Goal: Information Seeking & Learning: Learn about a topic

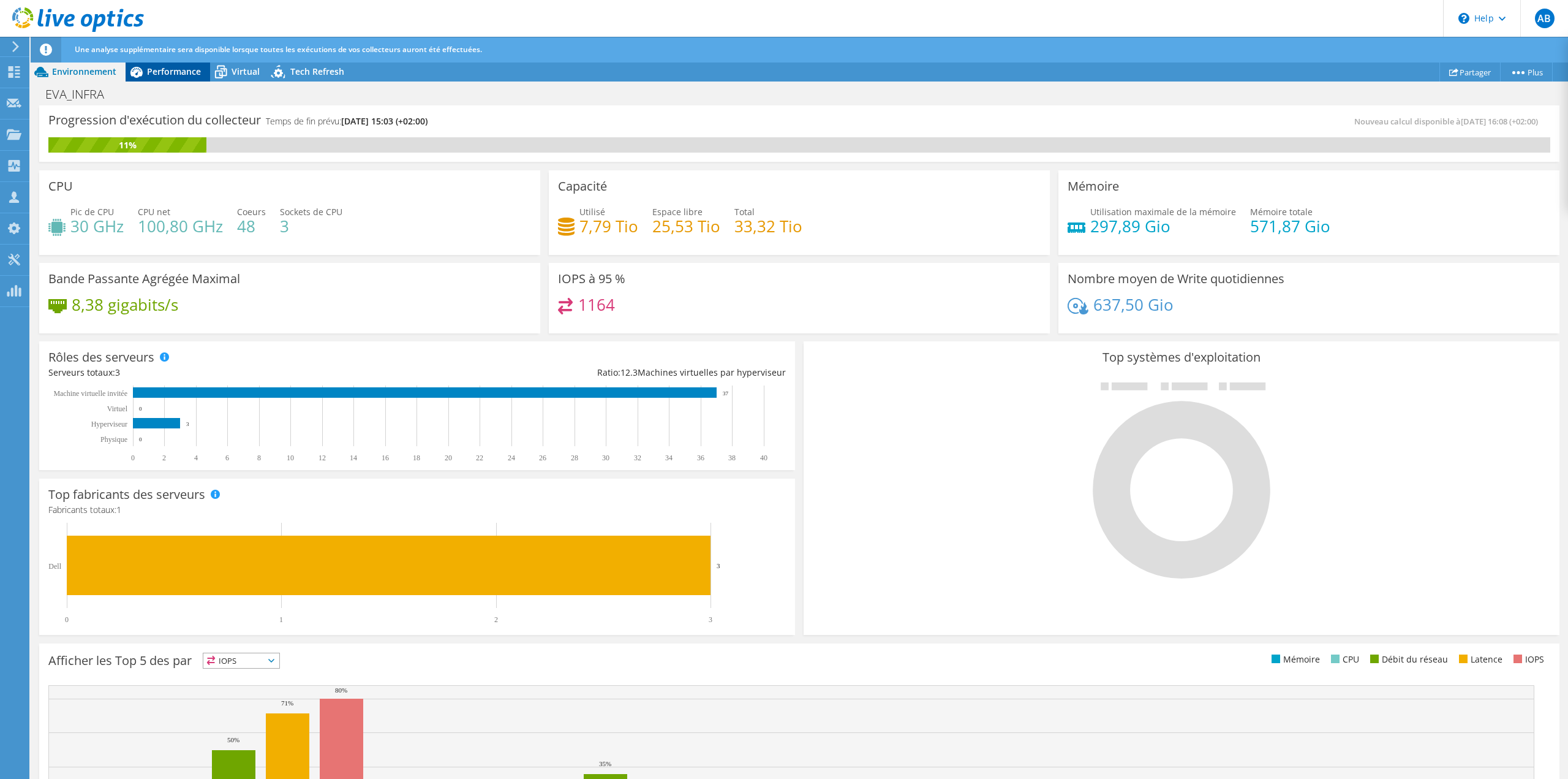
click at [174, 71] on span "Performance" at bounding box center [174, 71] width 54 height 12
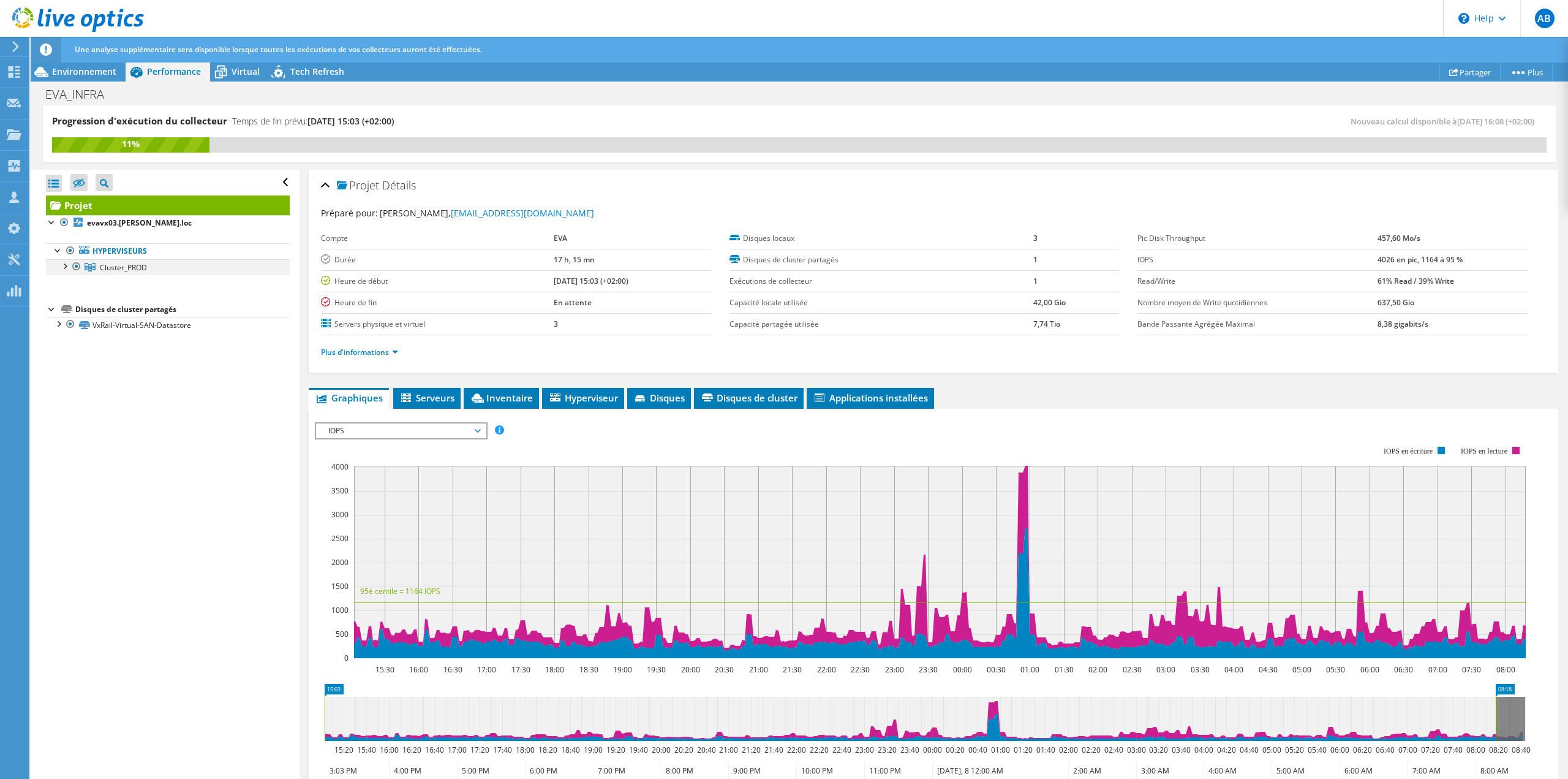
click at [64, 269] on div at bounding box center [64, 265] width 12 height 12
click at [56, 372] on div at bounding box center [58, 371] width 12 height 12
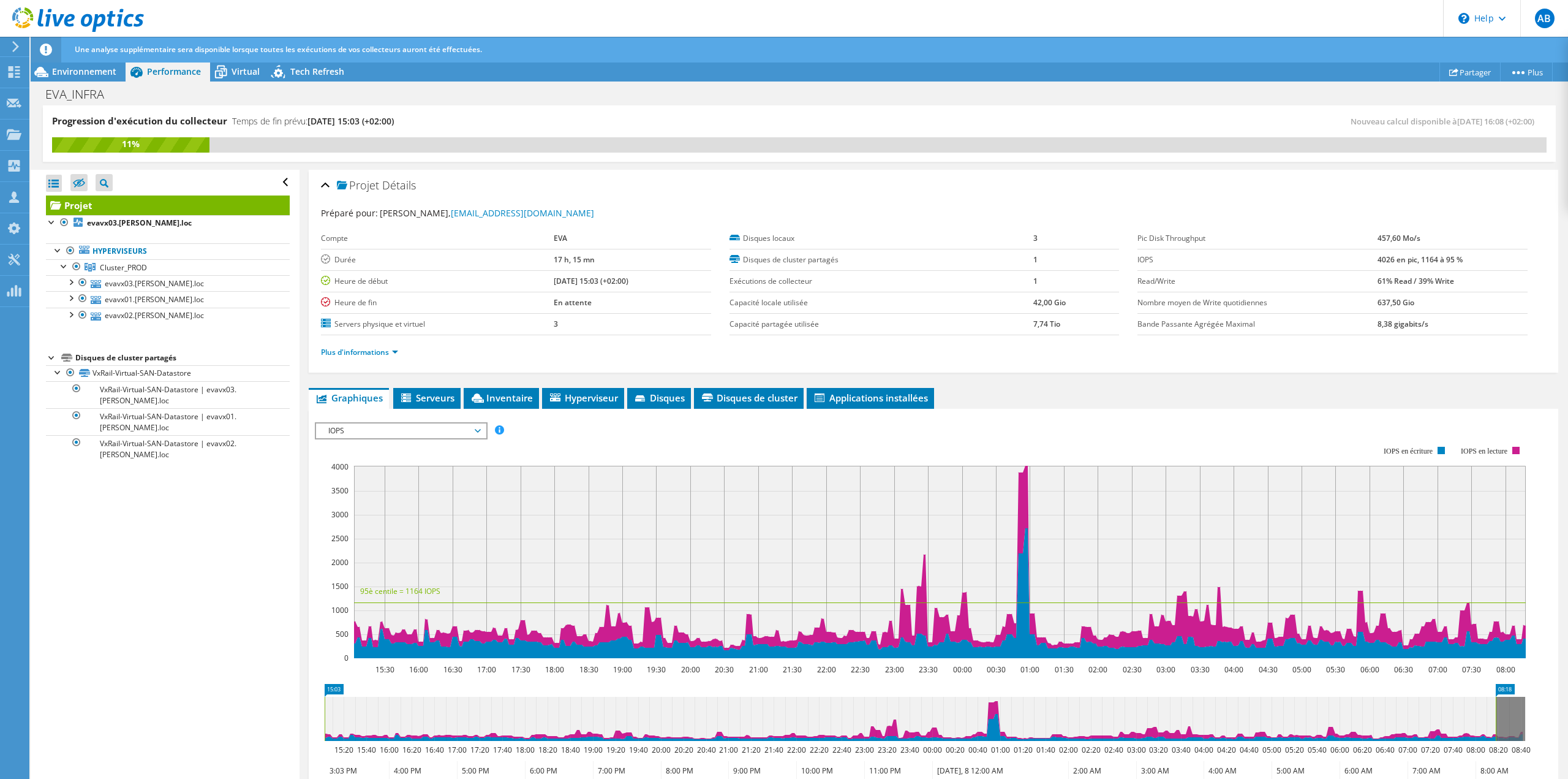
click at [1049, 440] on rect at bounding box center [920, 552] width 1211 height 245
click at [240, 74] on span "Virtual" at bounding box center [246, 71] width 28 height 12
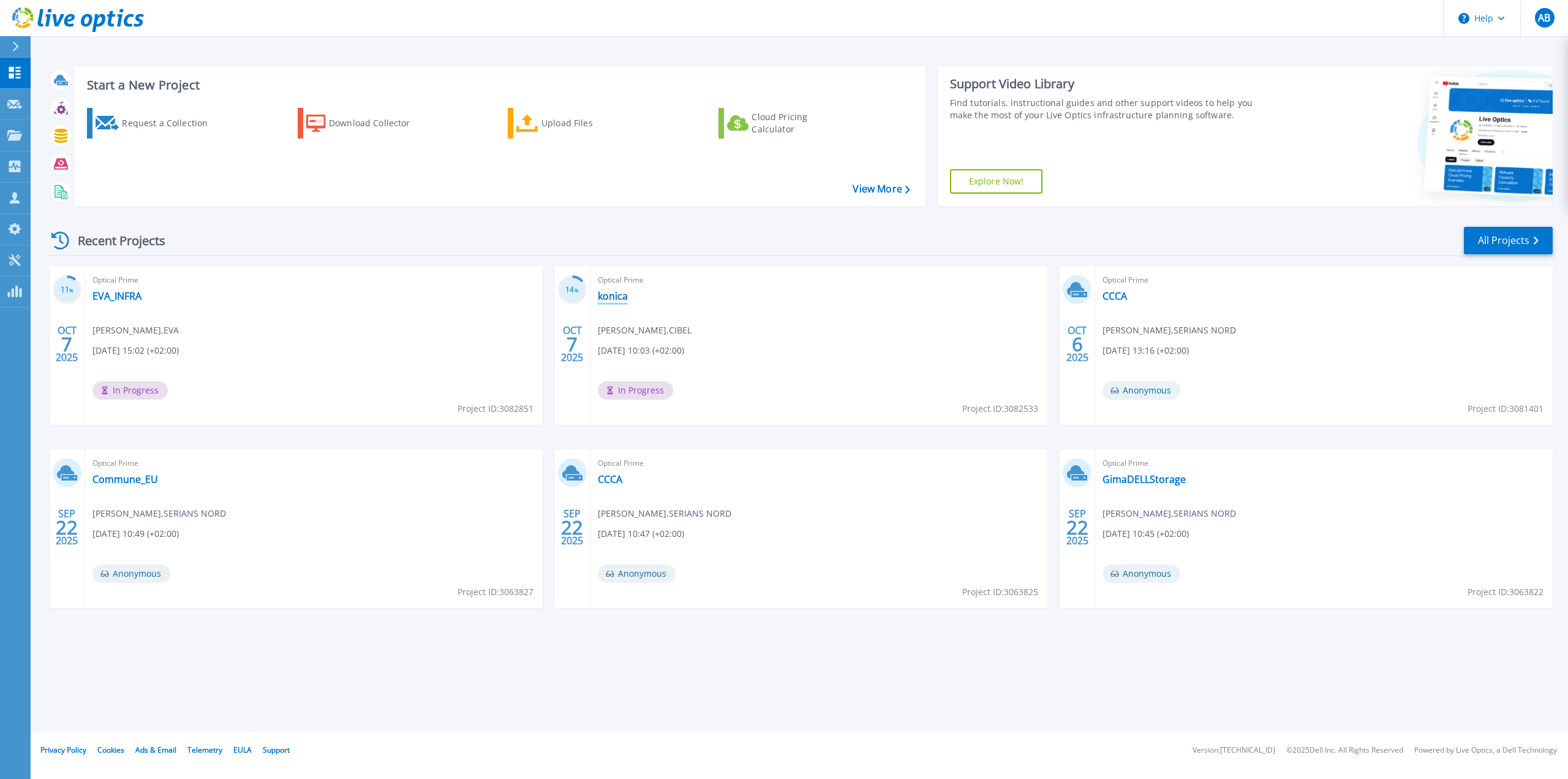
click at [614, 299] on link "konica" at bounding box center [612, 296] width 30 height 12
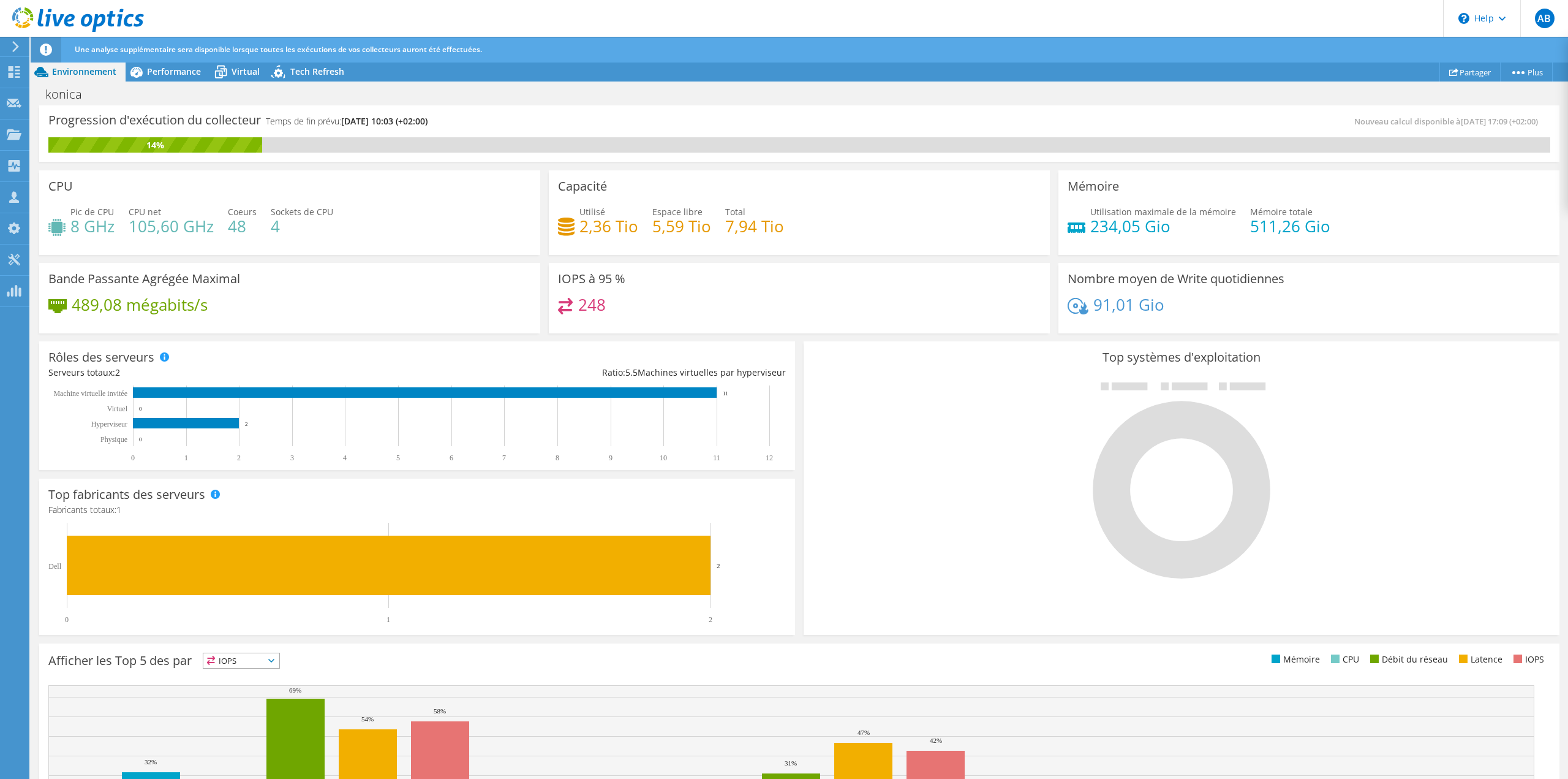
click at [155, 81] on div "konica Imprimer" at bounding box center [799, 93] width 1537 height 24
click at [184, 69] on span "Performance" at bounding box center [174, 71] width 54 height 12
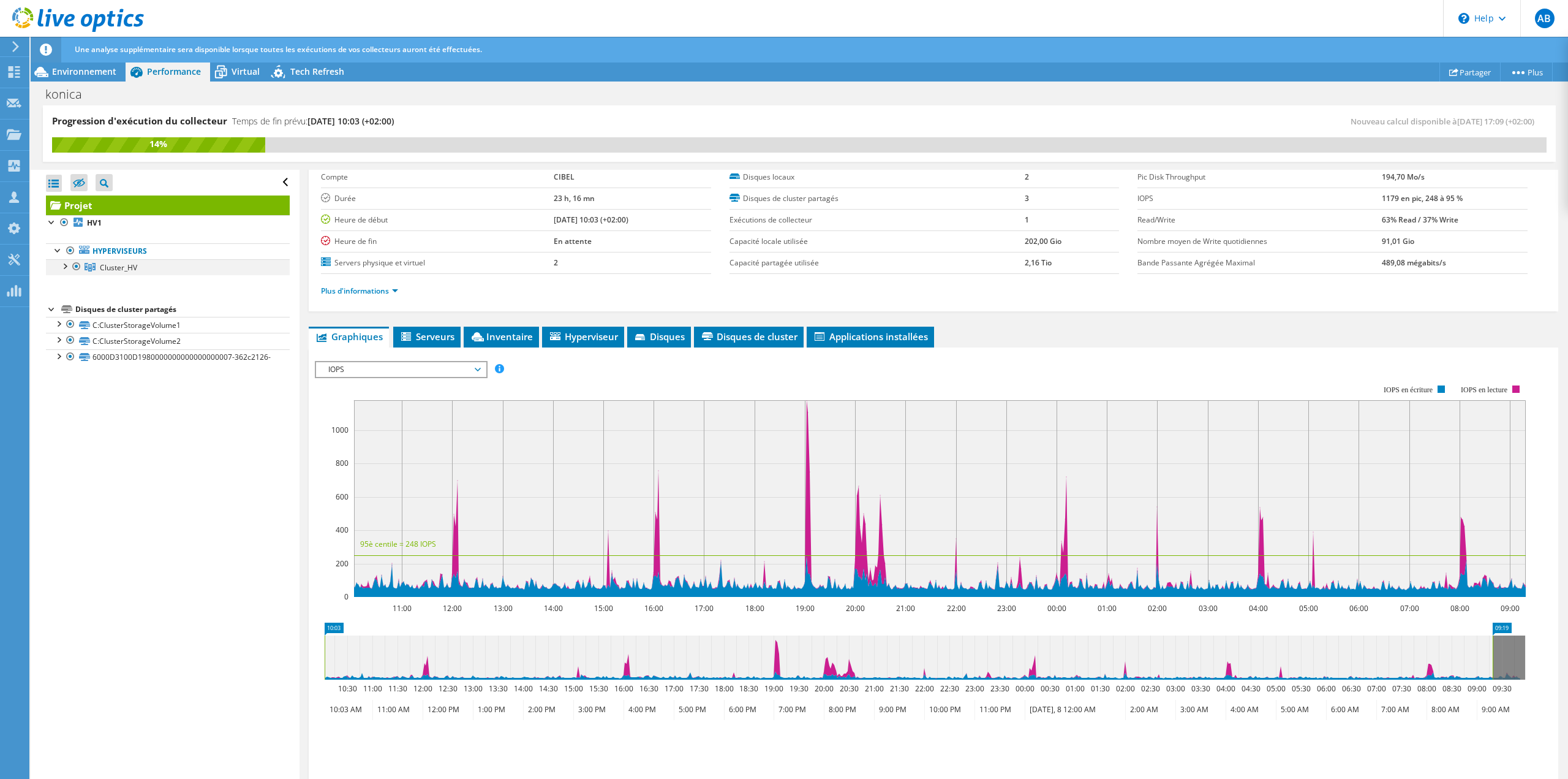
click at [60, 265] on div at bounding box center [64, 265] width 12 height 12
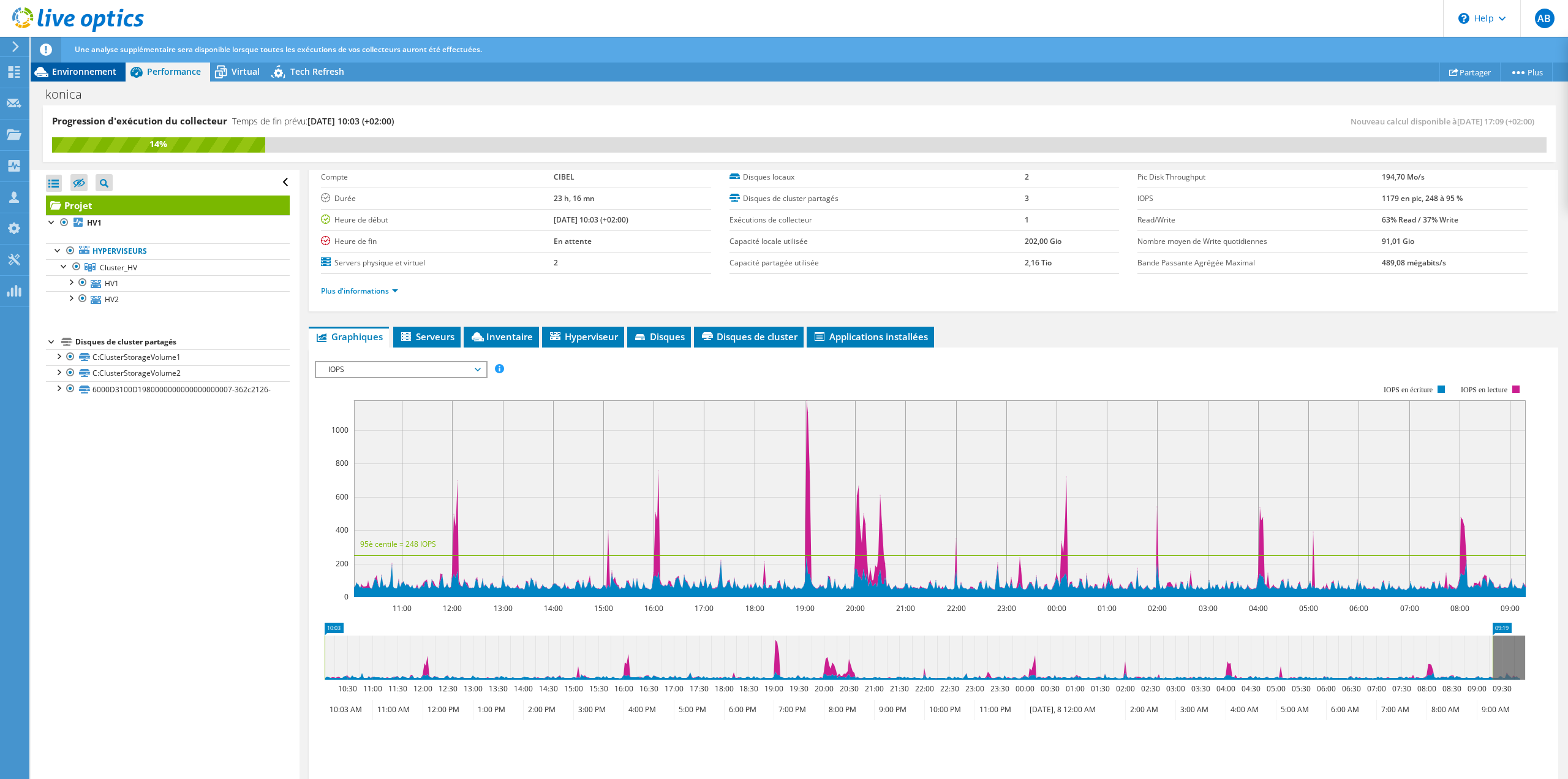
click at [83, 67] on span "Environnement" at bounding box center [84, 71] width 64 height 12
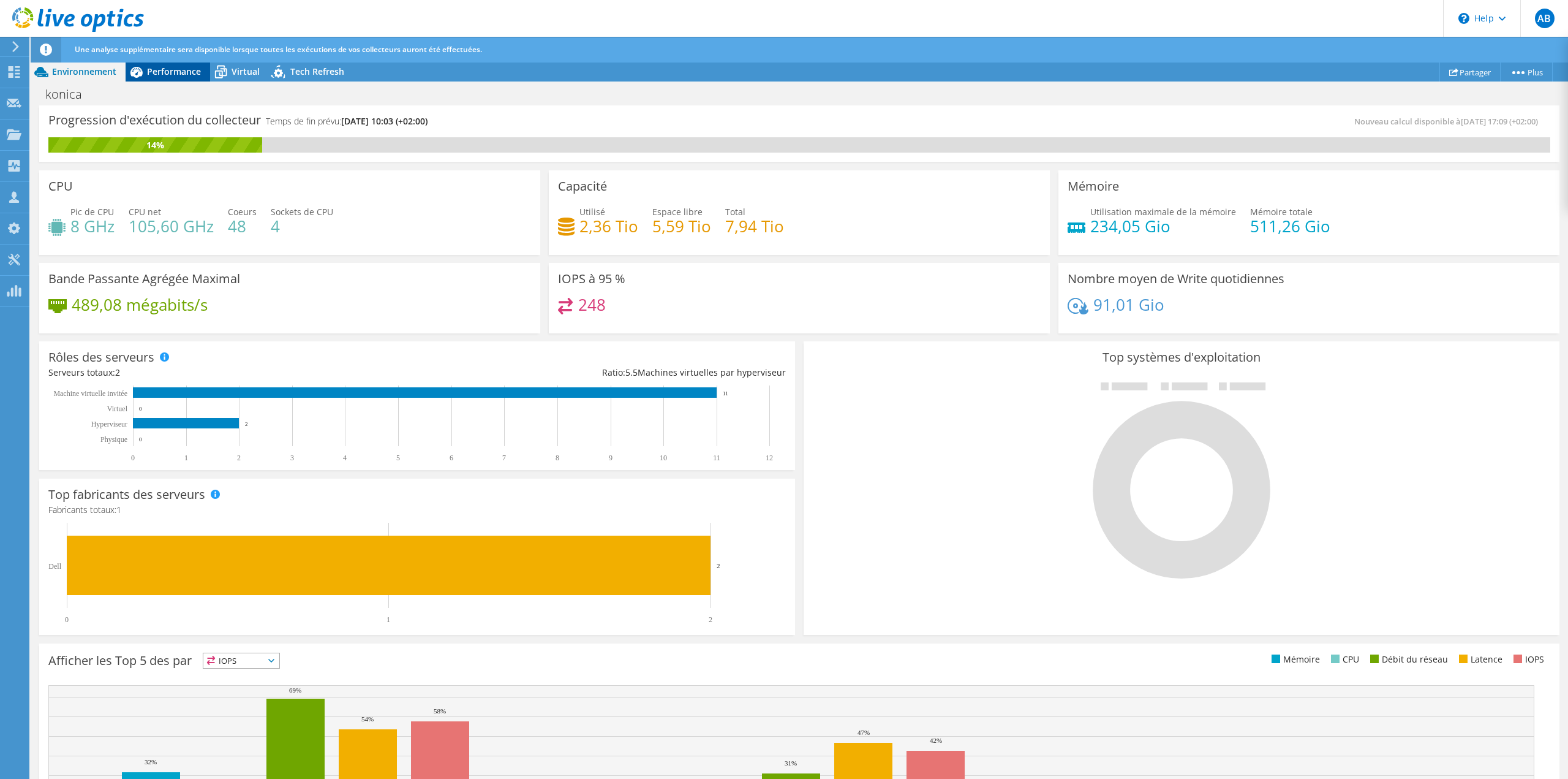
click at [179, 67] on span "Performance" at bounding box center [174, 71] width 54 height 12
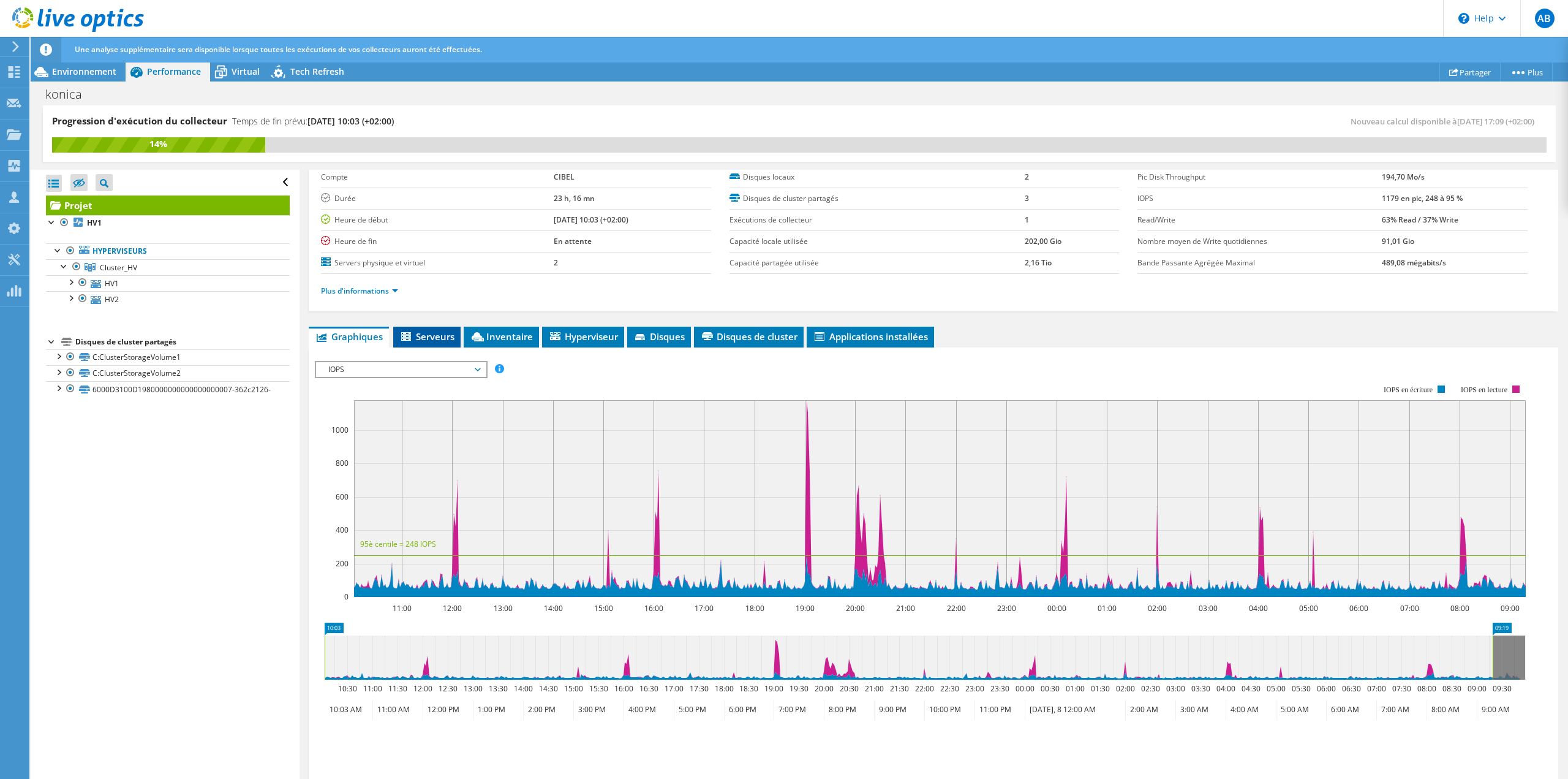
click at [420, 333] on span "Serveurs" at bounding box center [427, 336] width 55 height 12
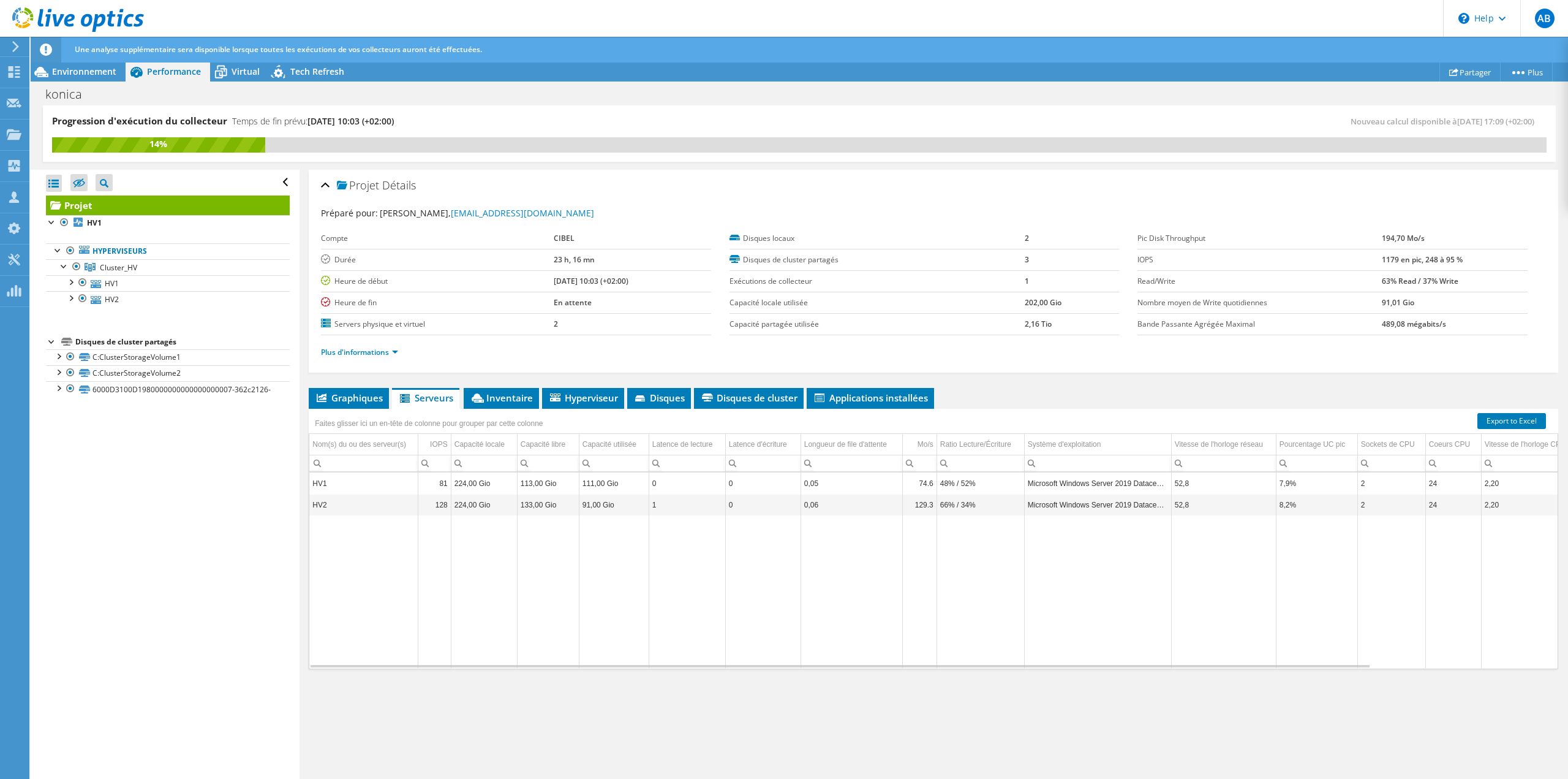
click at [934, 698] on div "Projet Détails Préparé pour: [PERSON_NAME], [EMAIL_ADDRESS][DOMAIN_NAME] Compte…" at bounding box center [933, 475] width 1268 height 610
click at [1122, 400] on ul "Graphiques Serveurs Inventaire Hyperviseur Disques Disques de cluster Applicati…" at bounding box center [934, 398] width 1250 height 21
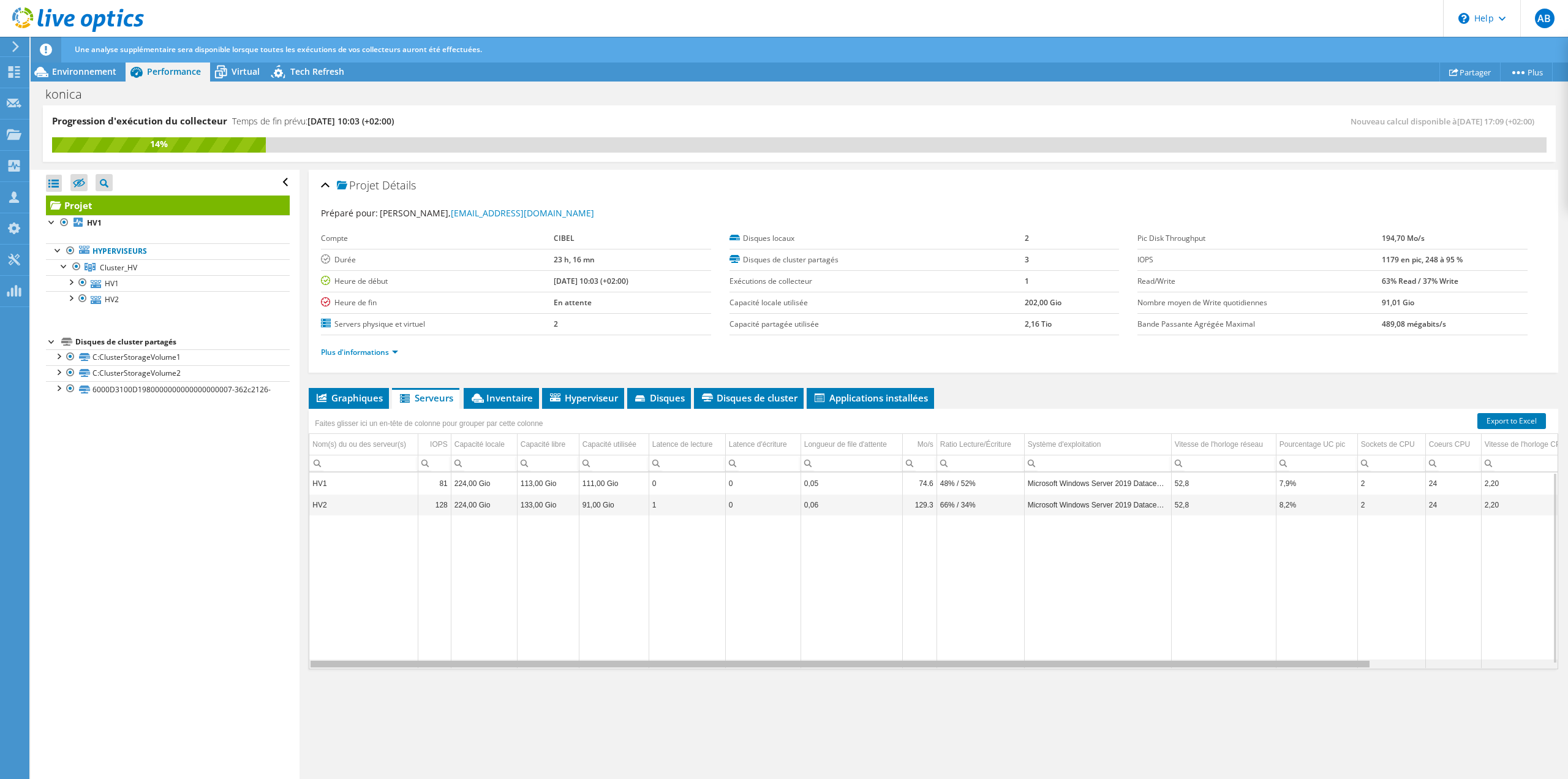
drag, startPoint x: 1250, startPoint y: 664, endPoint x: 629, endPoint y: 671, distance: 621.0
click at [629, 671] on body "AB Partenaire aurelien bezard [EMAIL_ADDRESS][DOMAIN_NAME] SERIANS NORD My Prof…" at bounding box center [784, 389] width 1568 height 779
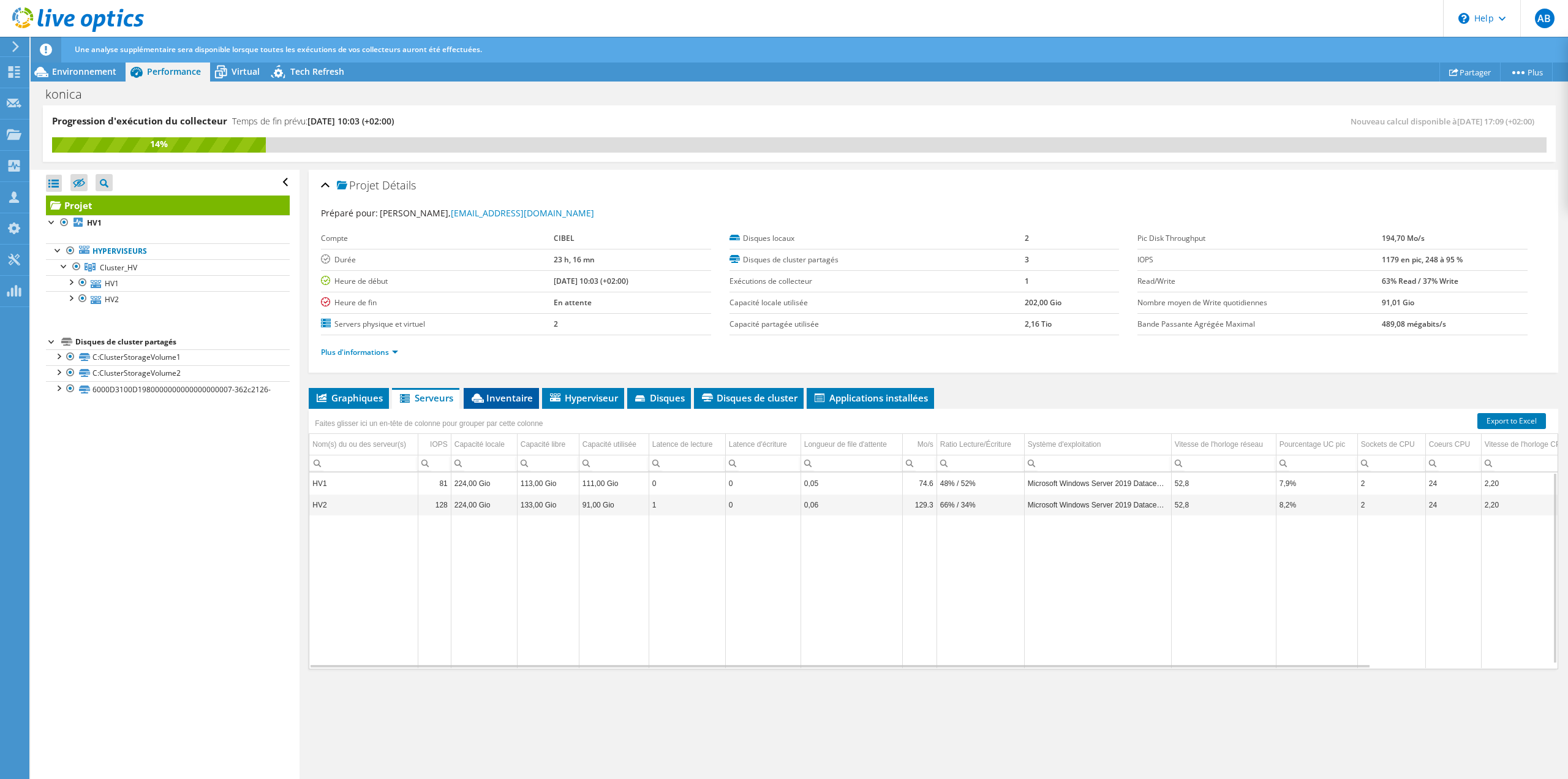
click at [510, 395] on span "Inventaire" at bounding box center [501, 397] width 63 height 12
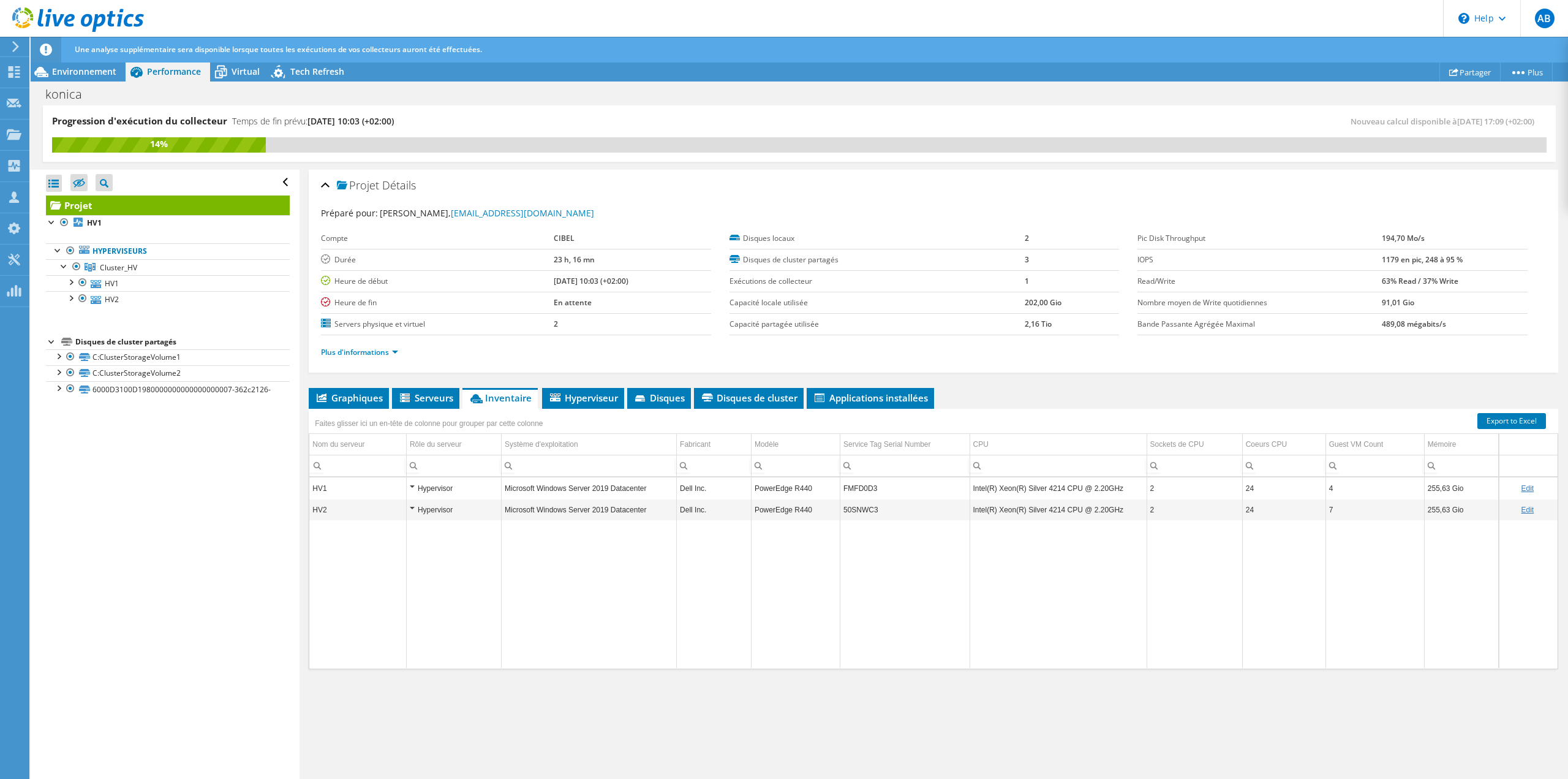
click at [415, 484] on div "Hypervisor" at bounding box center [454, 489] width 88 height 15
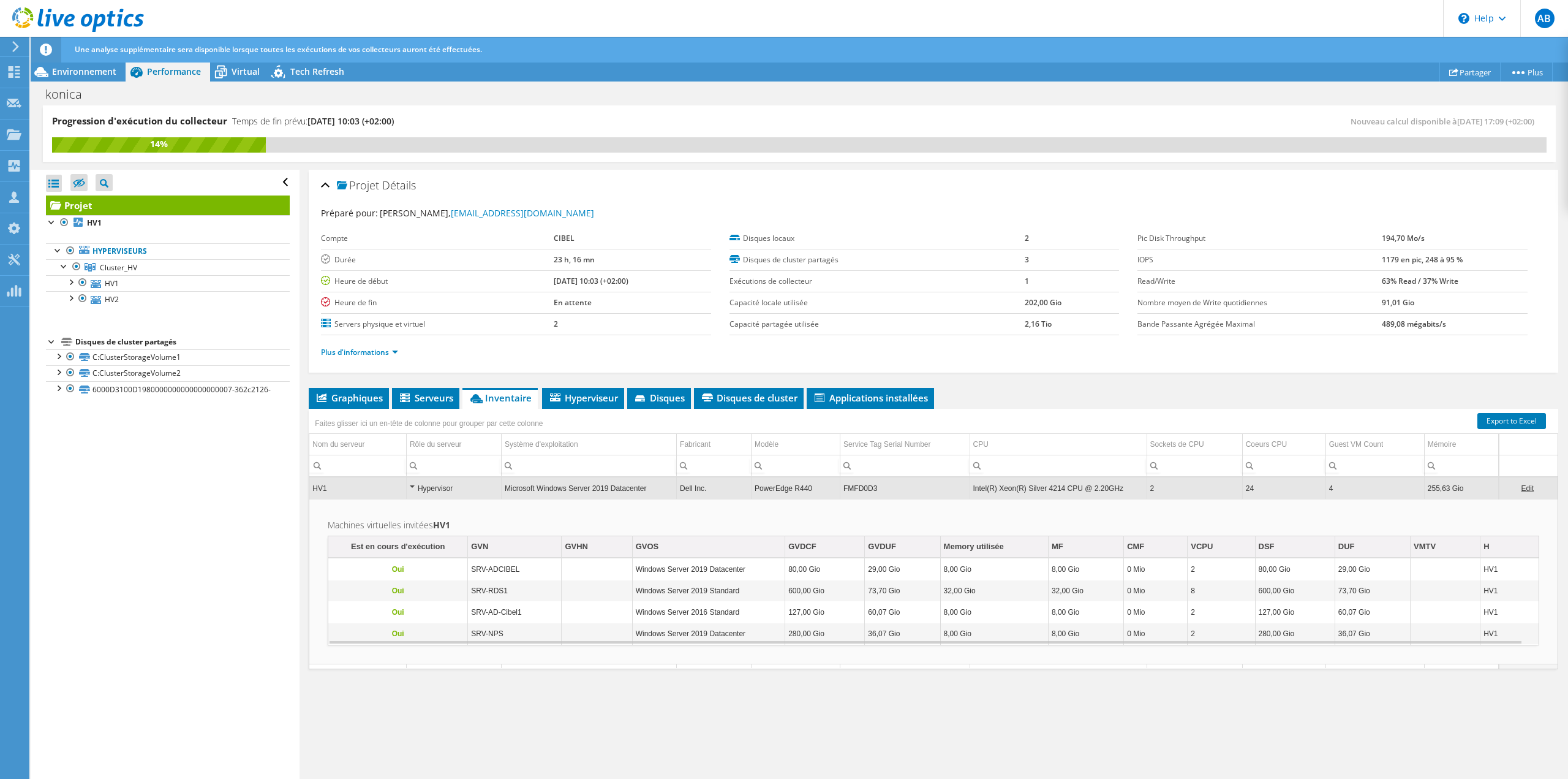
scroll to position [5, 0]
click at [413, 482] on div "Hypervisor" at bounding box center [454, 484] width 88 height 15
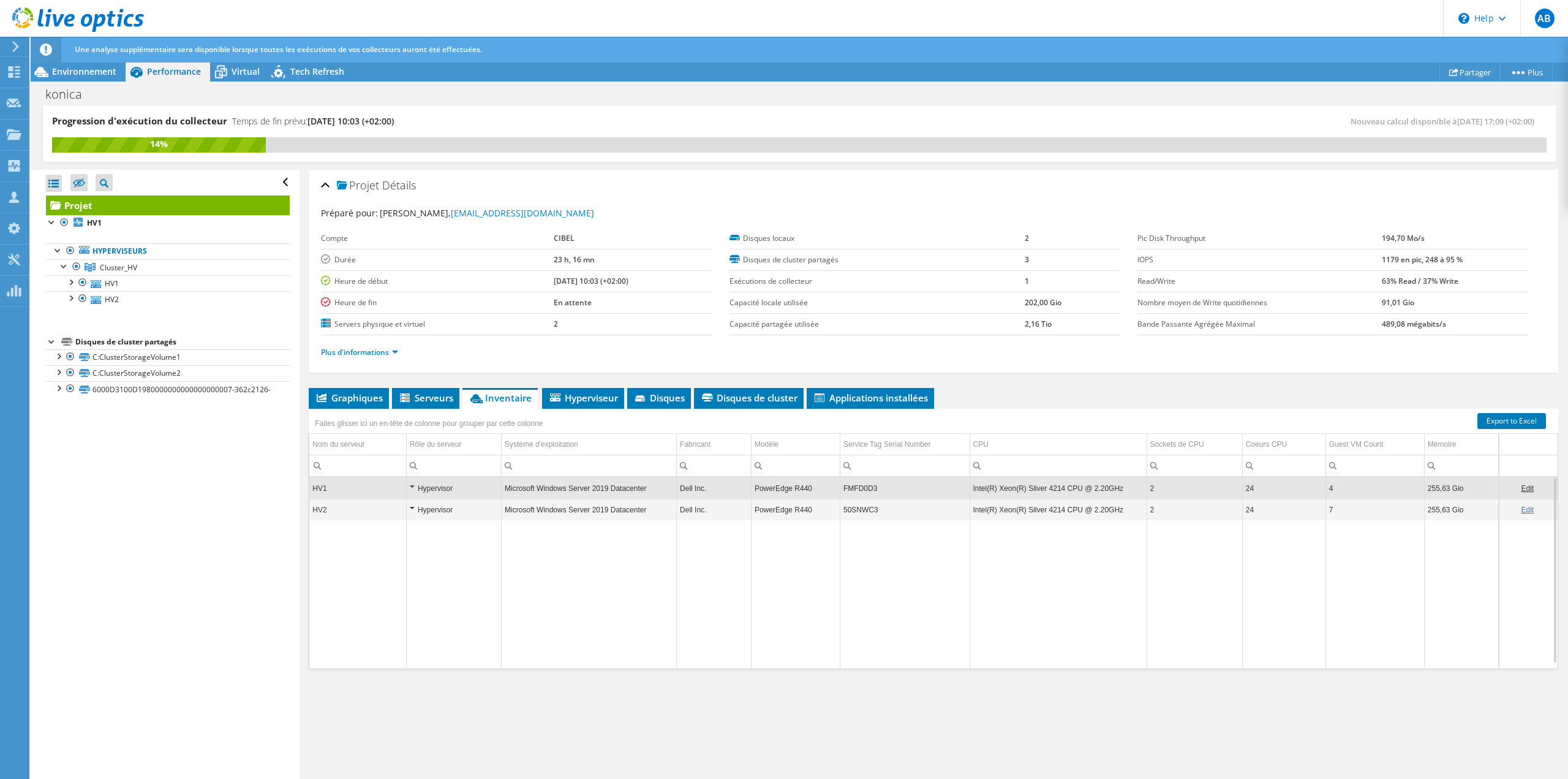
click at [413, 507] on div "Hypervisor" at bounding box center [454, 510] width 88 height 15
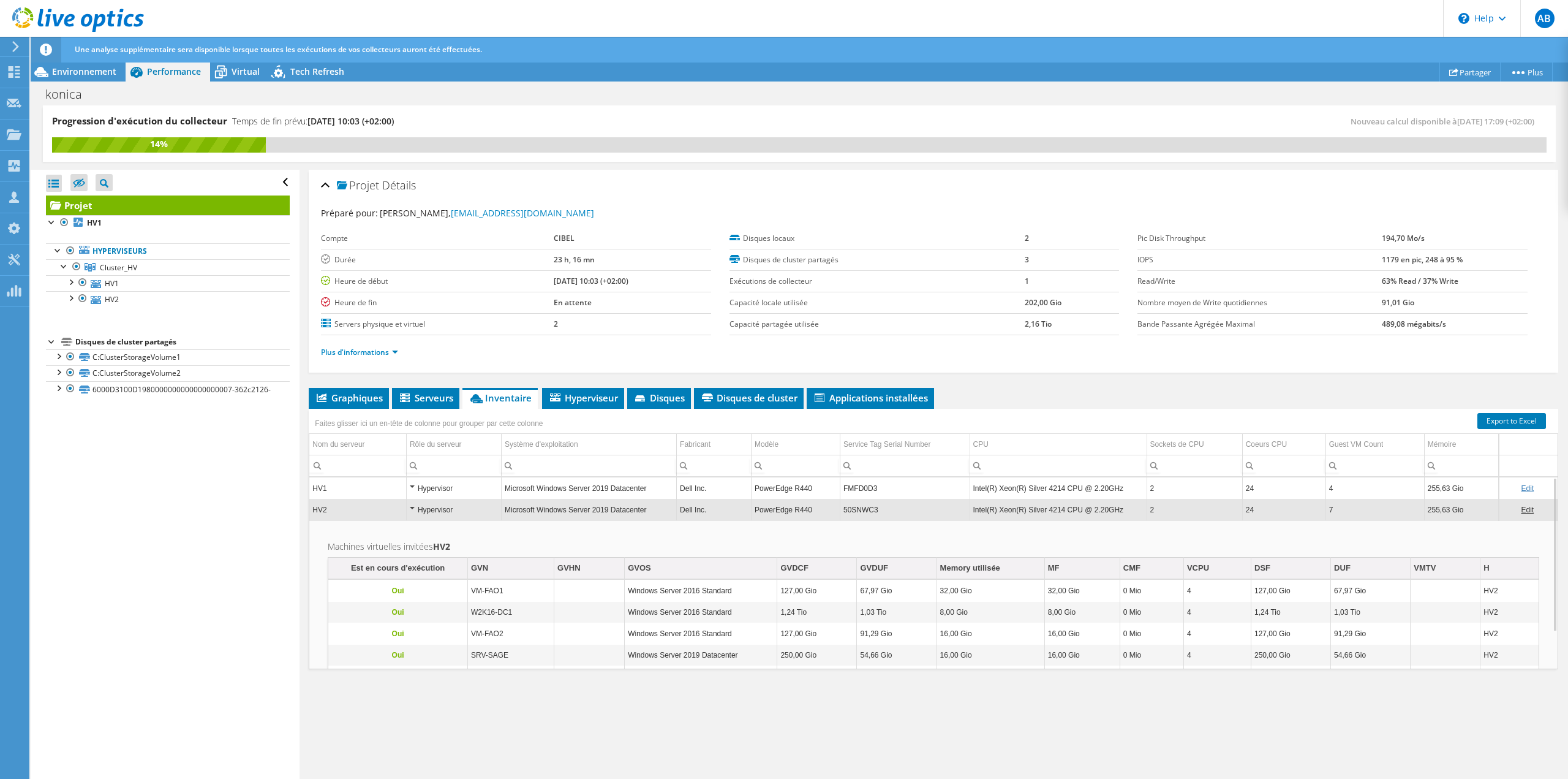
click at [410, 508] on div "Hypervisor" at bounding box center [454, 510] width 88 height 15
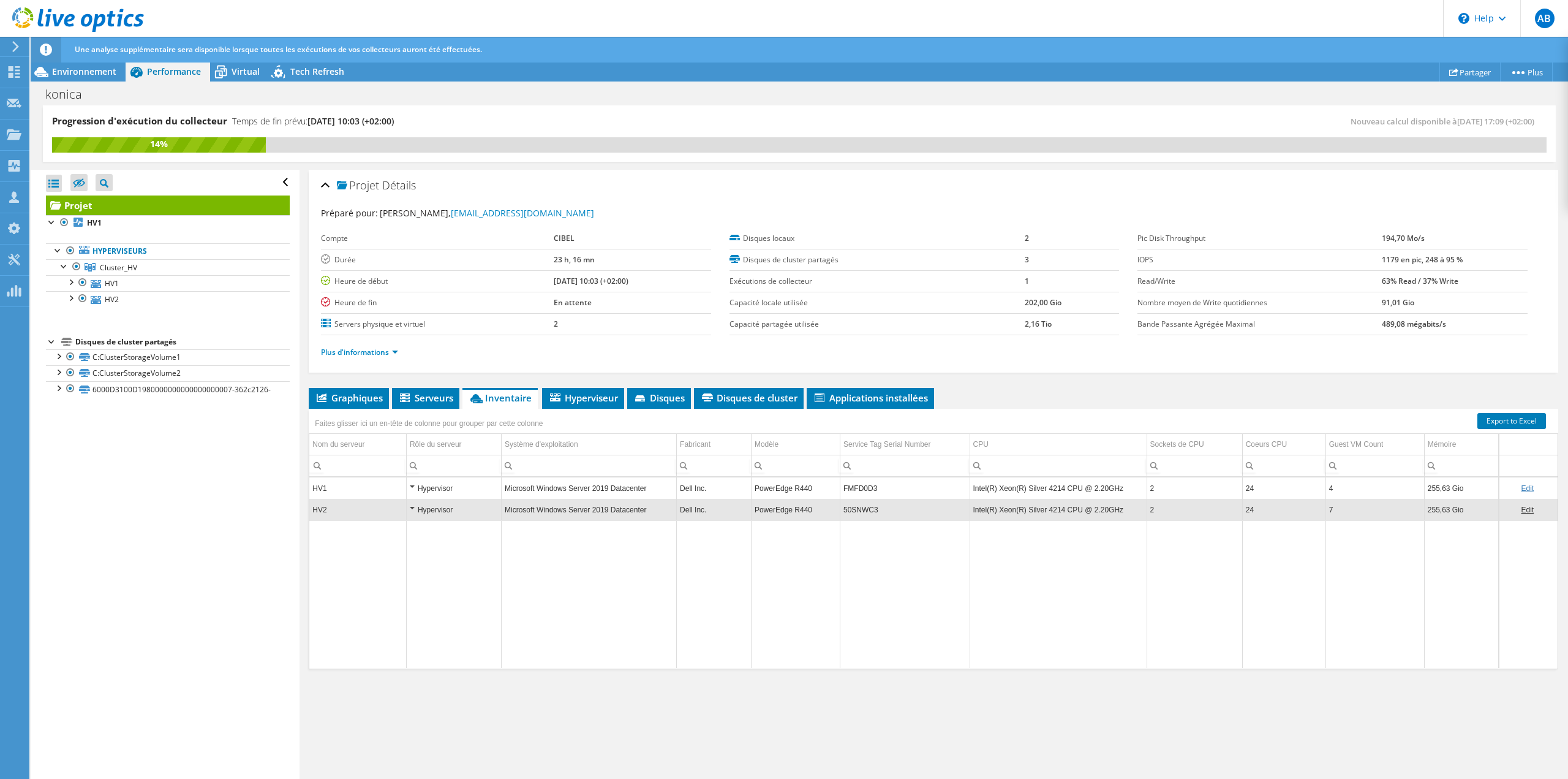
click at [572, 379] on div "Projet Détails Préparé pour: [PERSON_NAME], [EMAIL_ADDRESS][DOMAIN_NAME] Compte…" at bounding box center [933, 475] width 1268 height 610
click at [578, 409] on div "Faites glisser ici un en-tête de colonne pour grouper par cette colonne" at bounding box center [934, 417] width 1250 height 16
click at [578, 395] on span "Hyperviseur" at bounding box center [583, 397] width 70 height 12
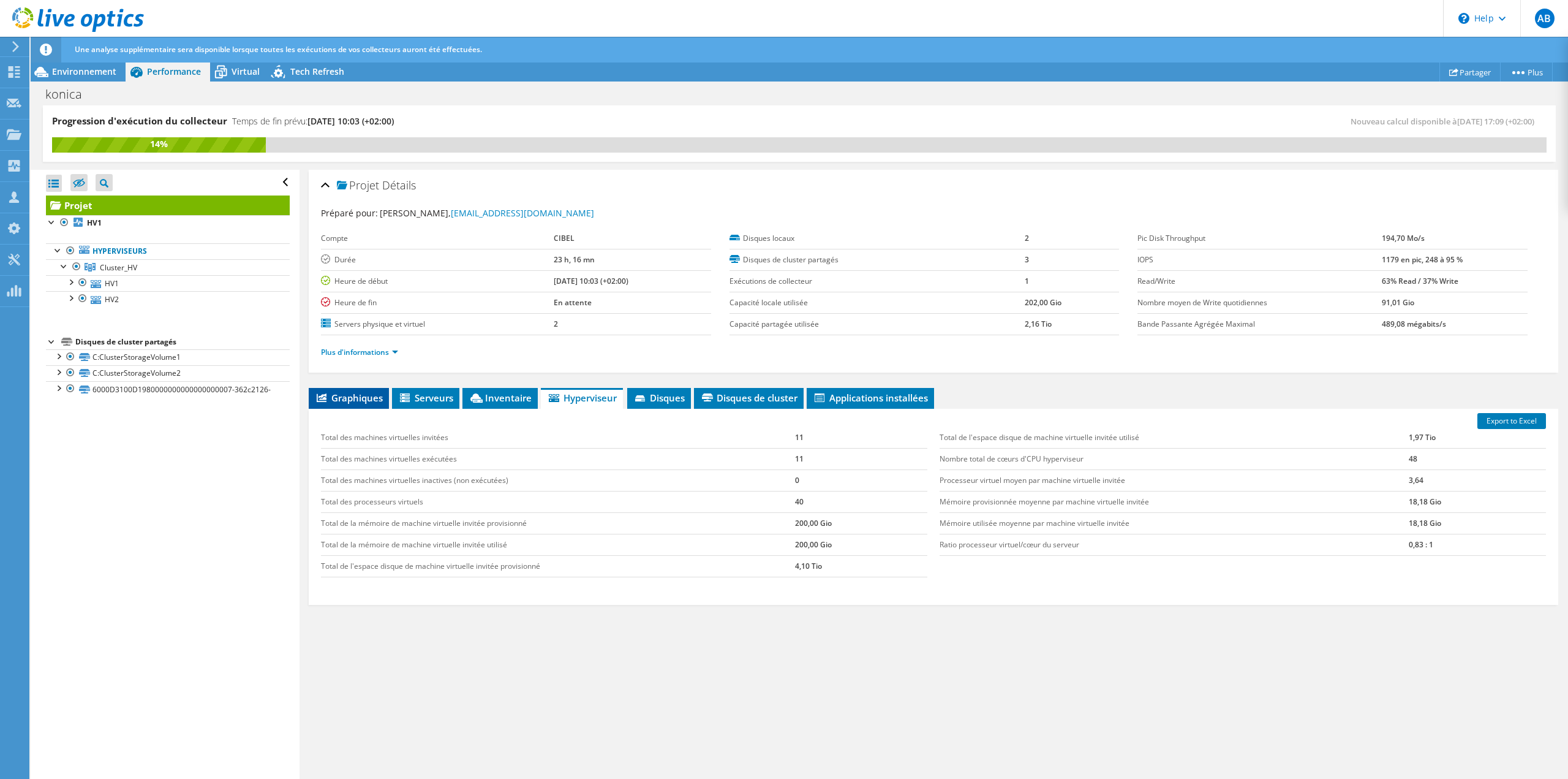
click at [362, 399] on span "Graphiques" at bounding box center [349, 397] width 68 height 12
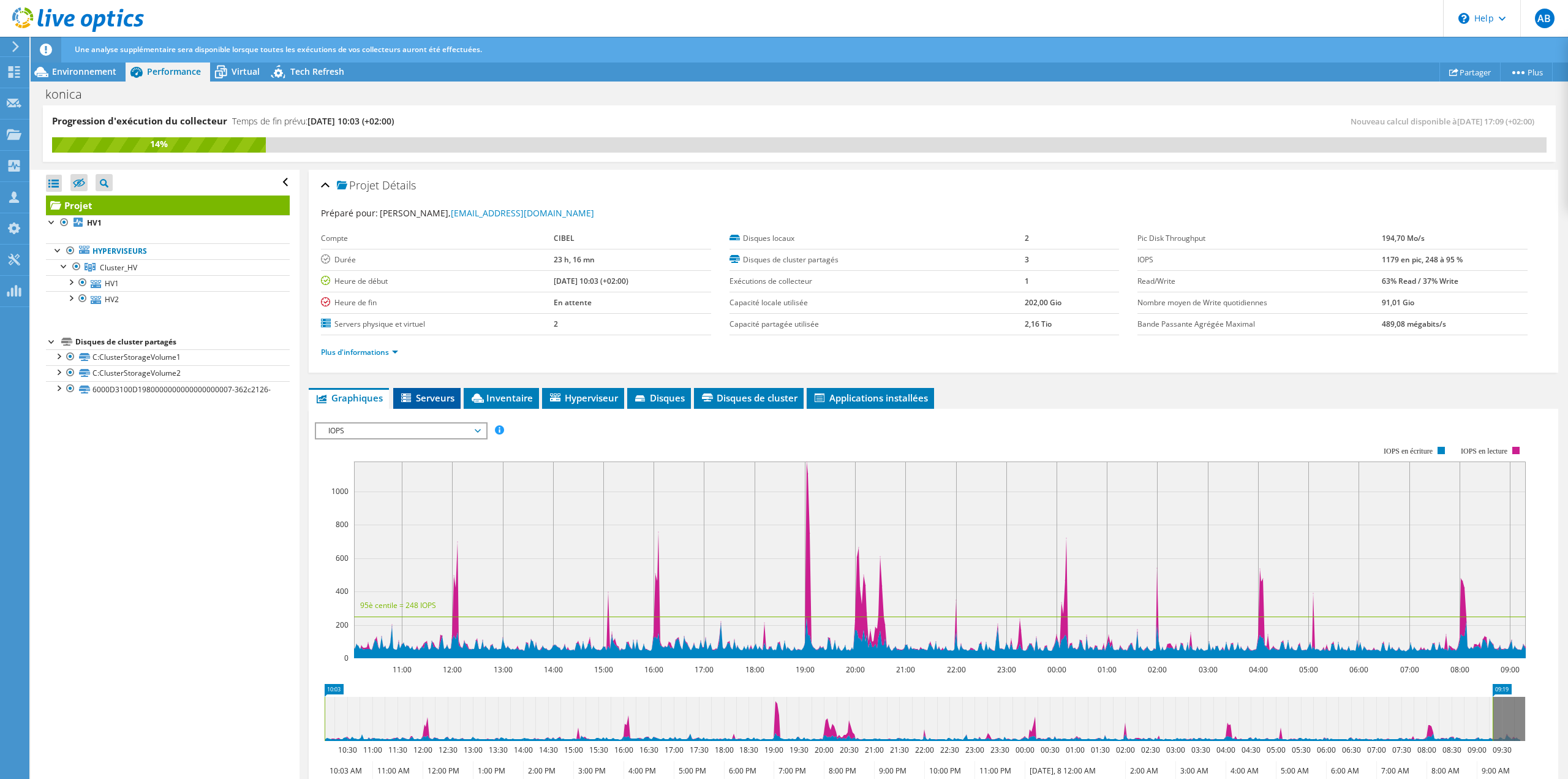
click at [440, 393] on span "Serveurs" at bounding box center [427, 397] width 55 height 12
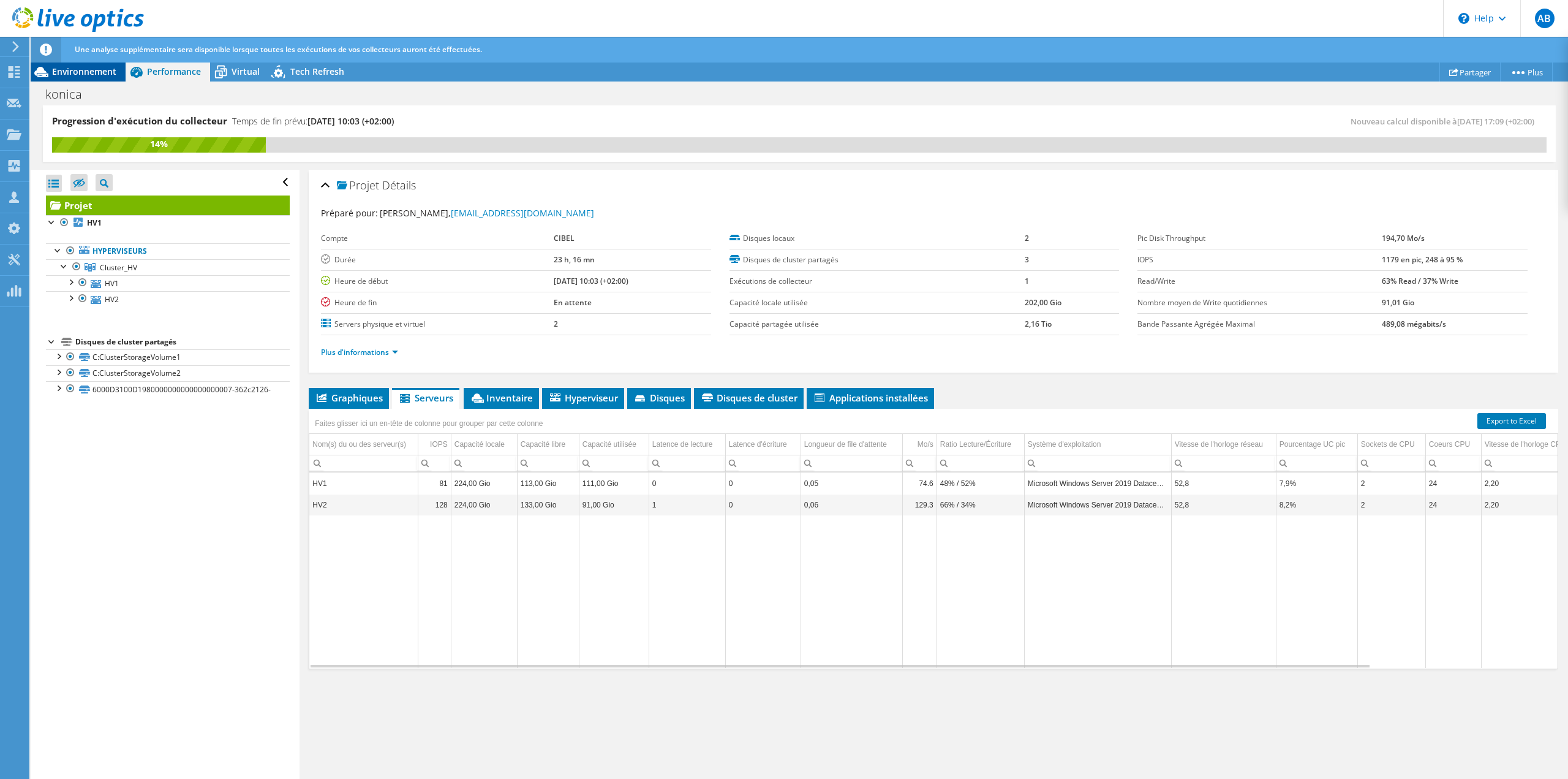
click at [92, 71] on span "Environnement" at bounding box center [84, 71] width 64 height 12
